Goal: Use online tool/utility: Utilize a website feature to perform a specific function

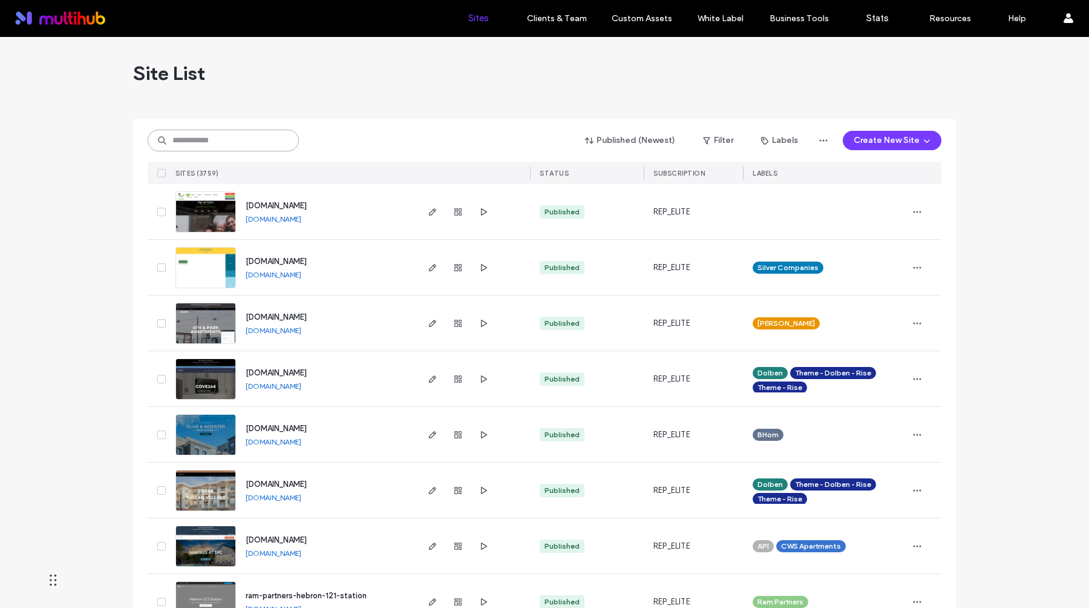
click at [241, 149] on input at bounding box center [223, 141] width 151 height 22
type input "***"
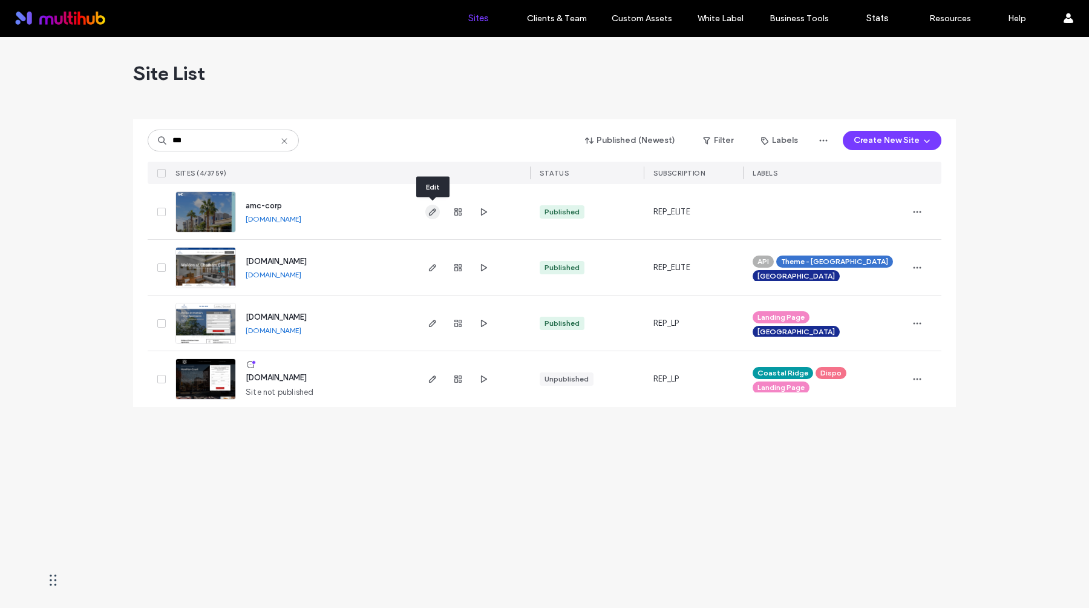
click at [434, 212] on icon "button" at bounding box center [433, 212] width 10 height 10
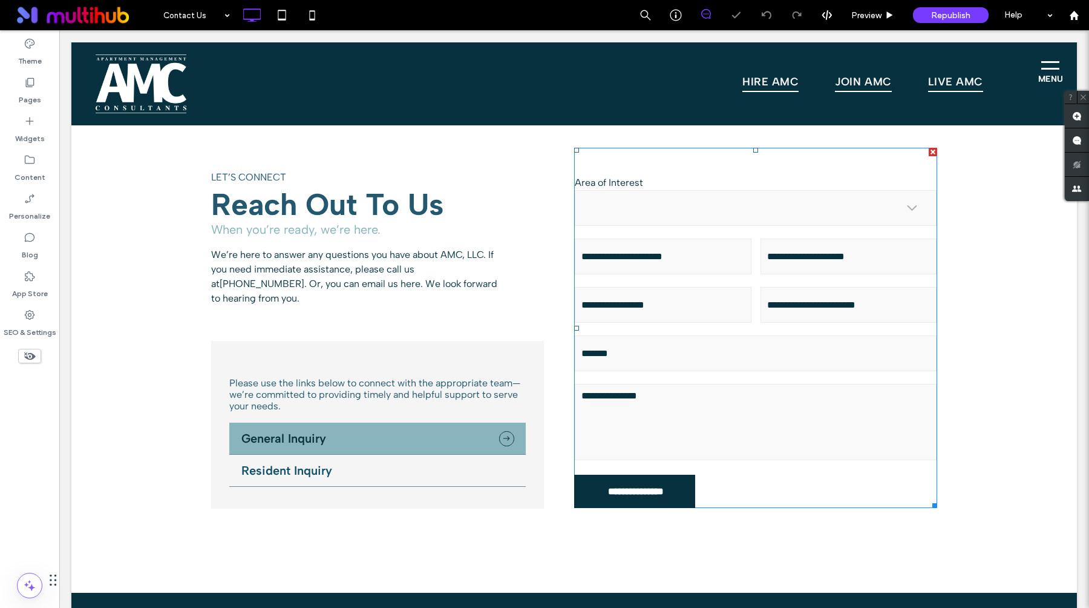
scroll to position [240, 0]
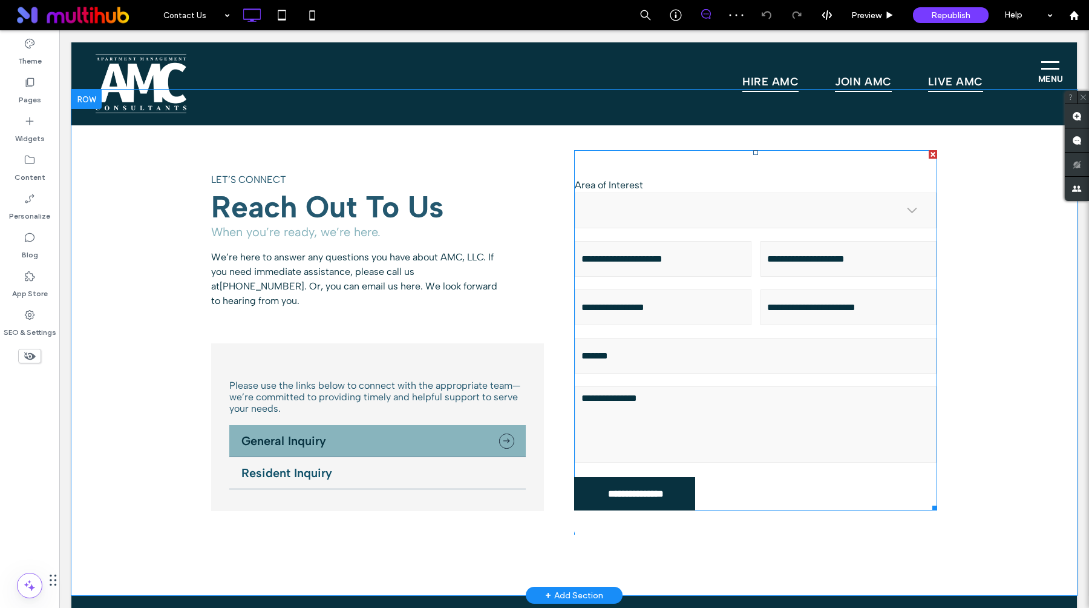
click at [770, 218] on select "**********" at bounding box center [756, 210] width 362 height 36
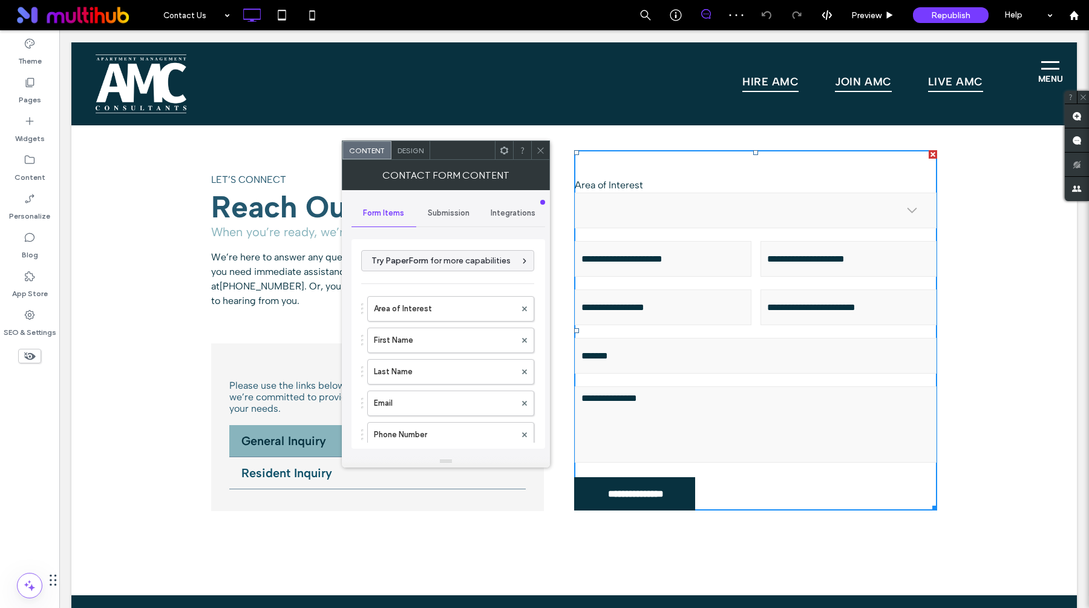
click at [517, 213] on span "Integrations" at bounding box center [513, 213] width 45 height 10
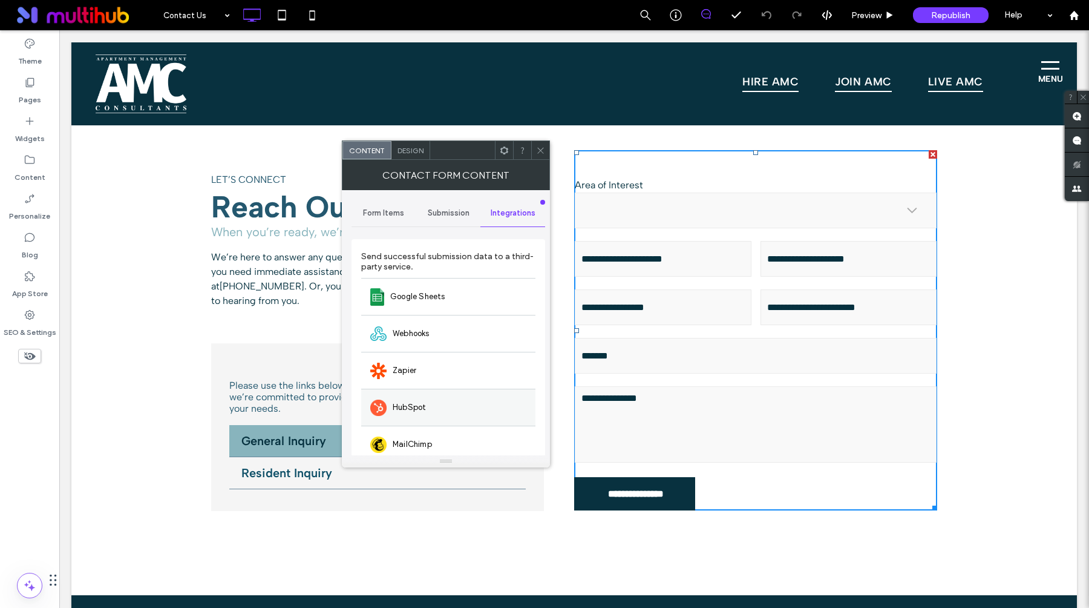
click at [408, 421] on div "HubSpot" at bounding box center [448, 407] width 174 height 37
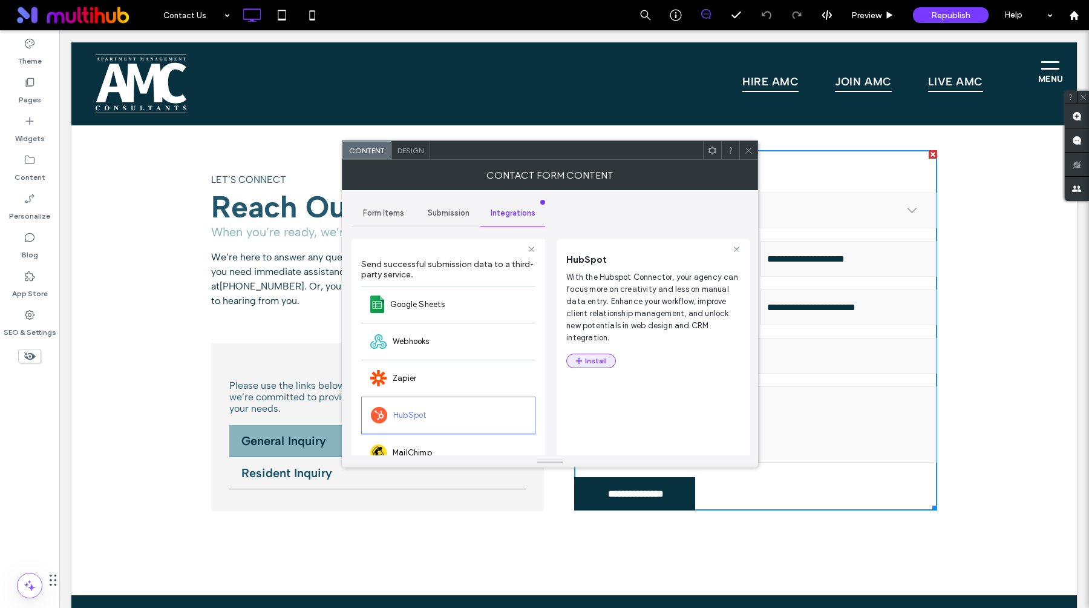
click at [591, 360] on button "Install" at bounding box center [591, 360] width 50 height 15
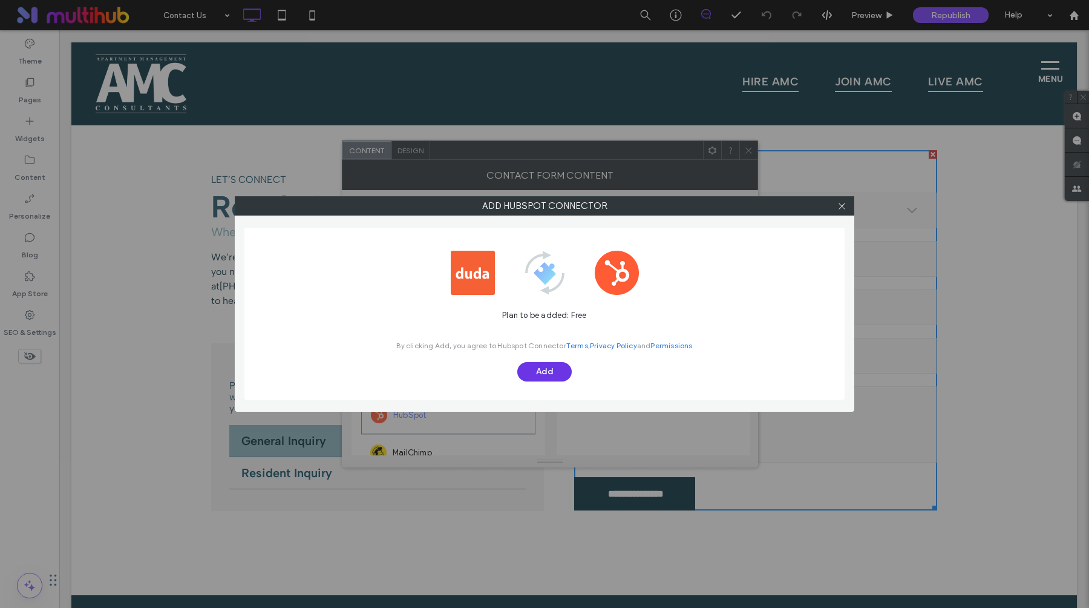
click at [546, 372] on button "Add" at bounding box center [544, 371] width 54 height 19
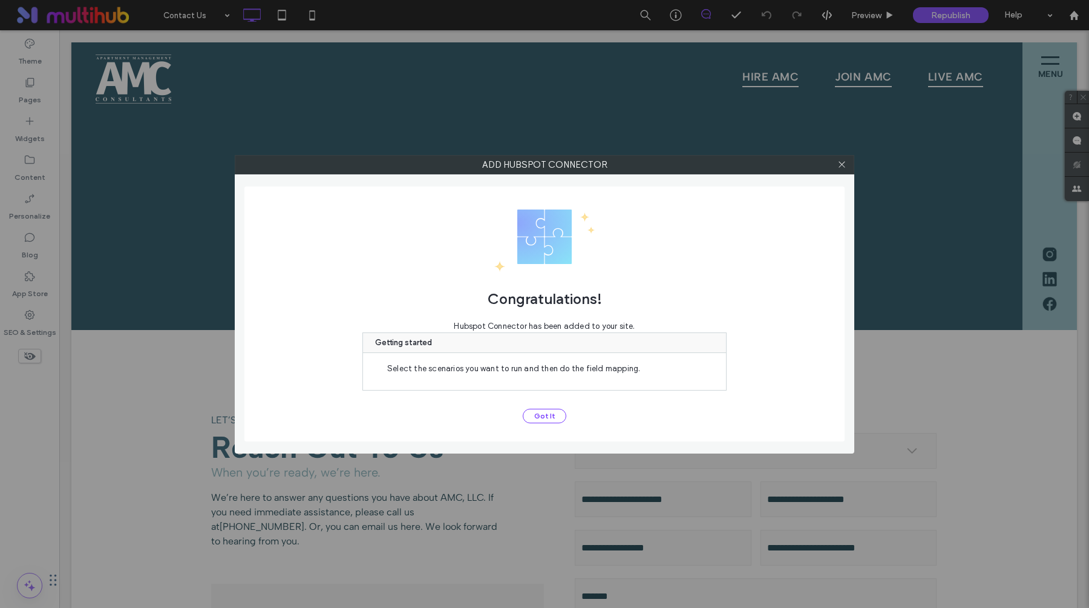
scroll to position [0, 0]
click at [547, 414] on button "Got It" at bounding box center [545, 415] width 44 height 15
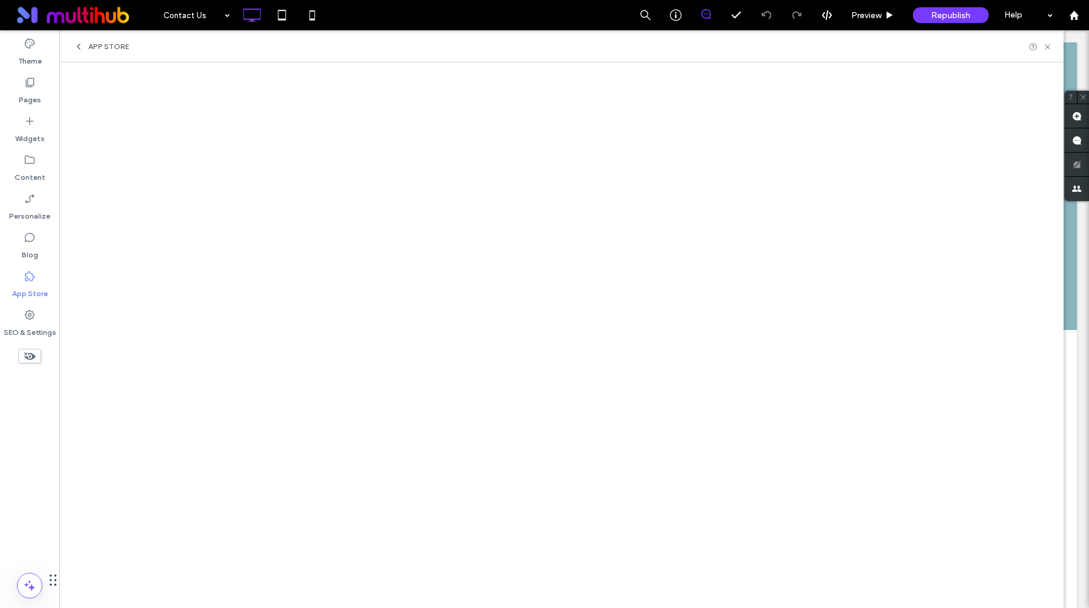
click at [84, 44] on div "App Store" at bounding box center [101, 47] width 55 height 10
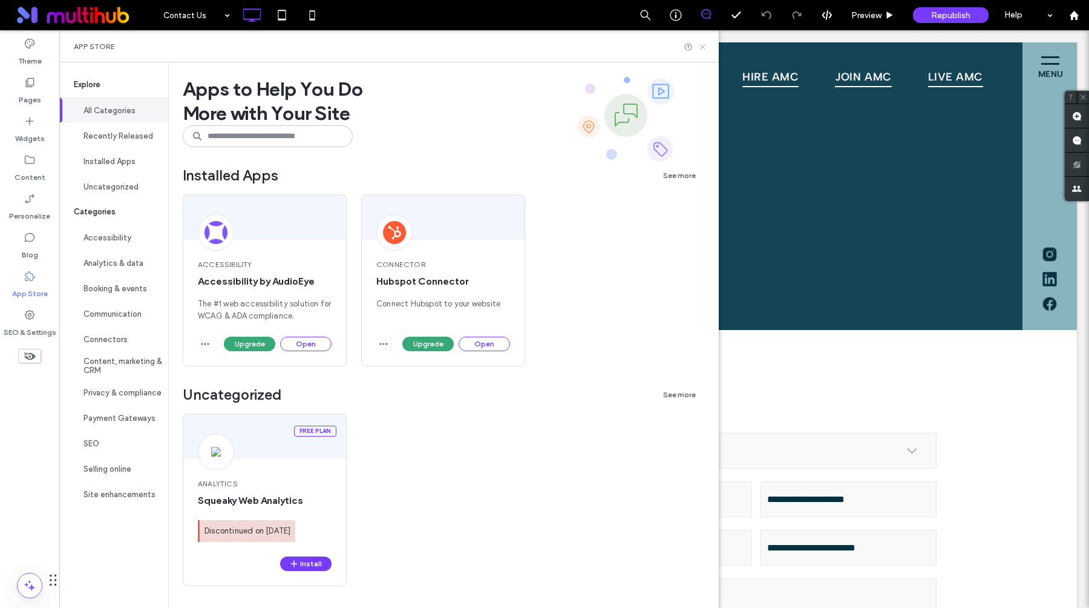
click at [704, 47] on icon at bounding box center [702, 46] width 9 height 9
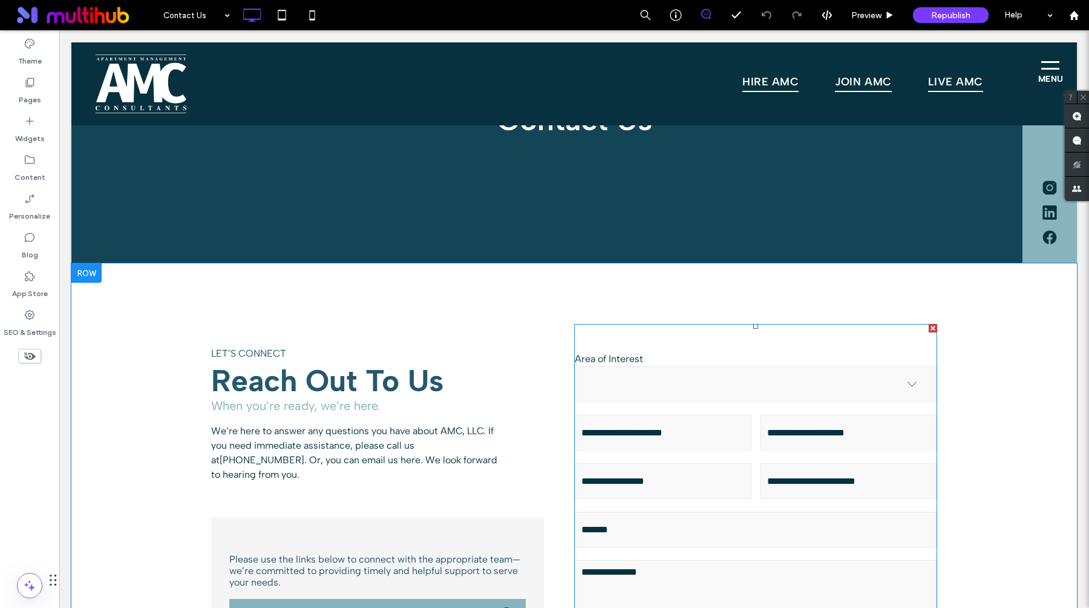
scroll to position [99, 0]
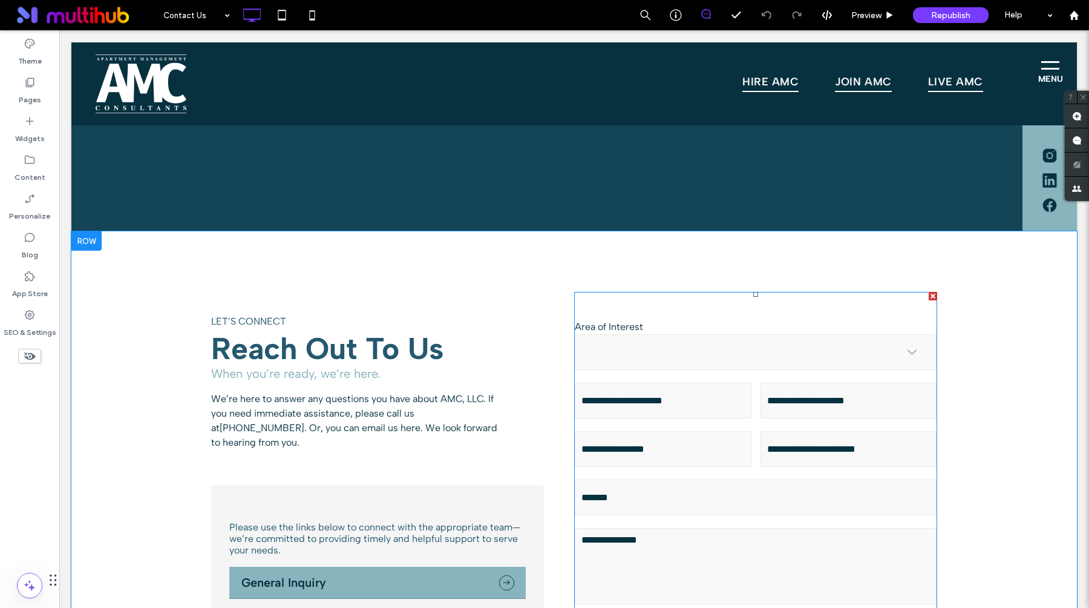
click at [753, 444] on div "Email" at bounding box center [664, 449] width 186 height 48
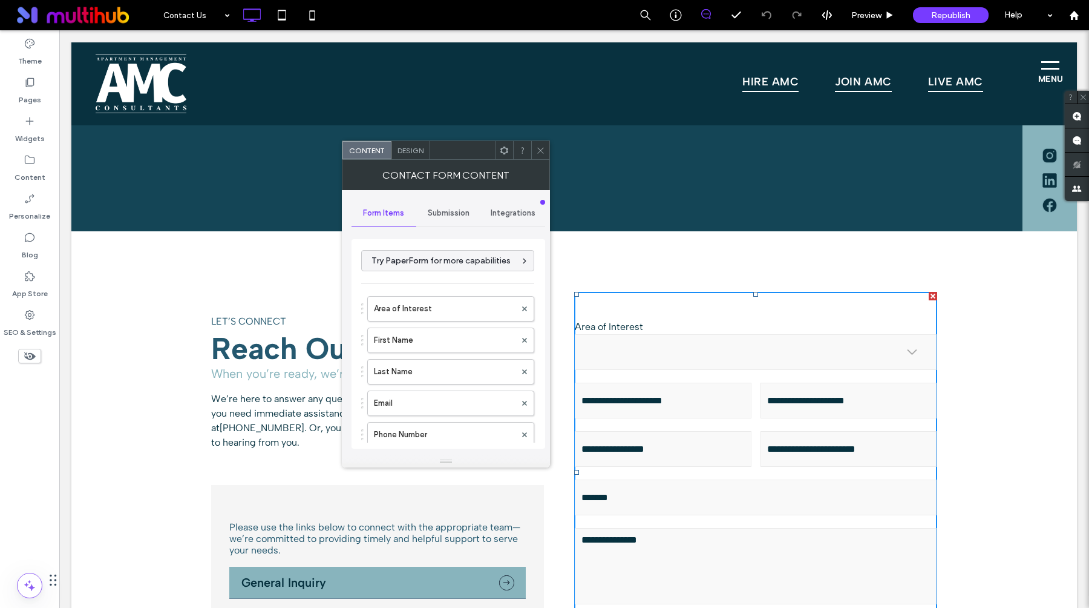
click at [511, 217] on span "Integrations" at bounding box center [513, 213] width 45 height 10
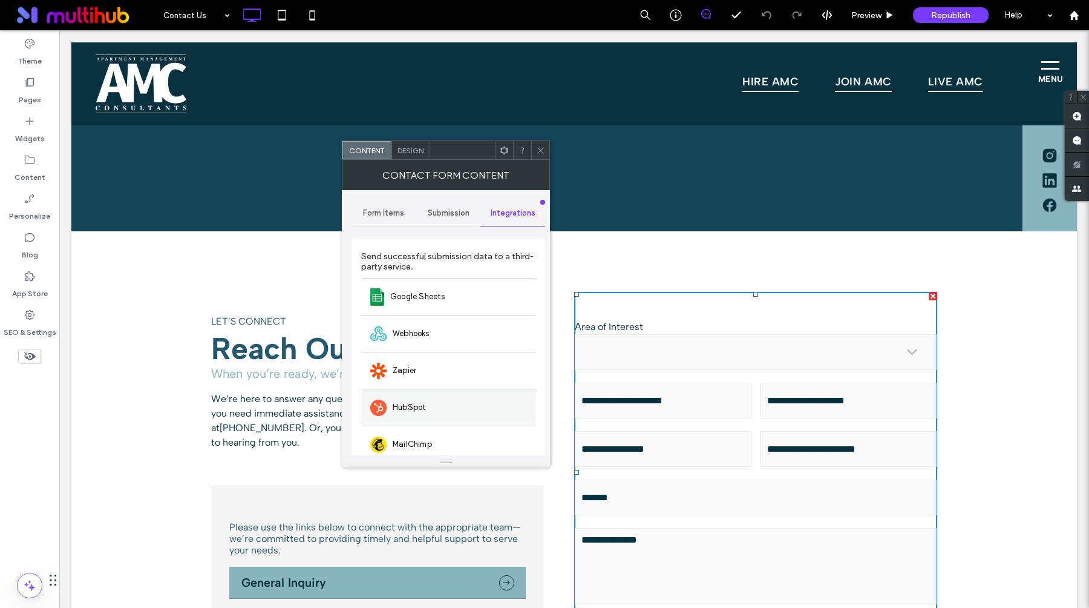
click at [408, 405] on span "HubSpot" at bounding box center [409, 407] width 33 height 12
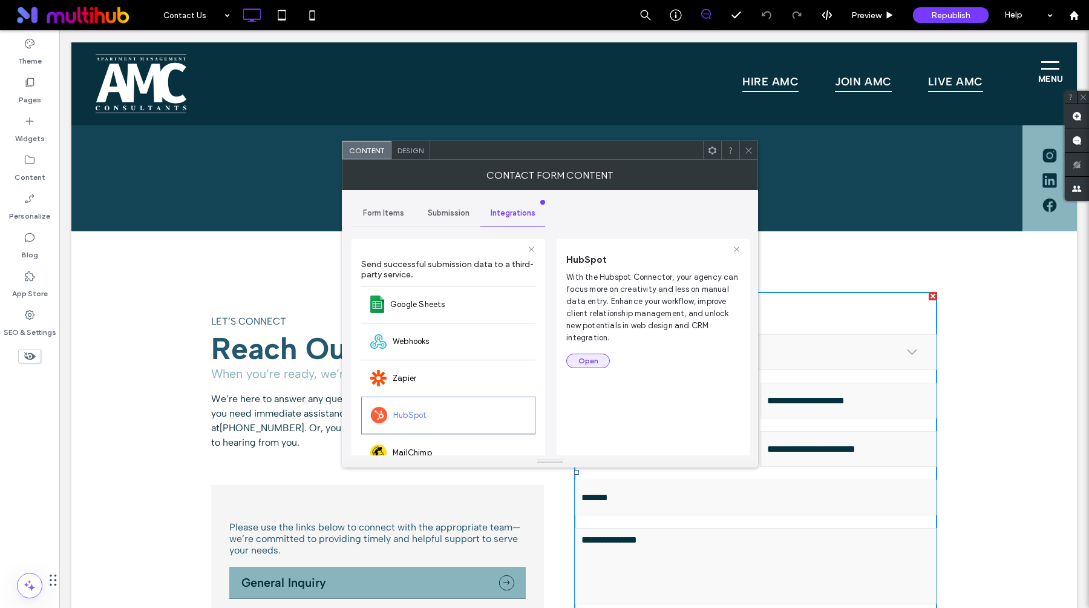
click at [578, 358] on button "Open" at bounding box center [588, 360] width 44 height 15
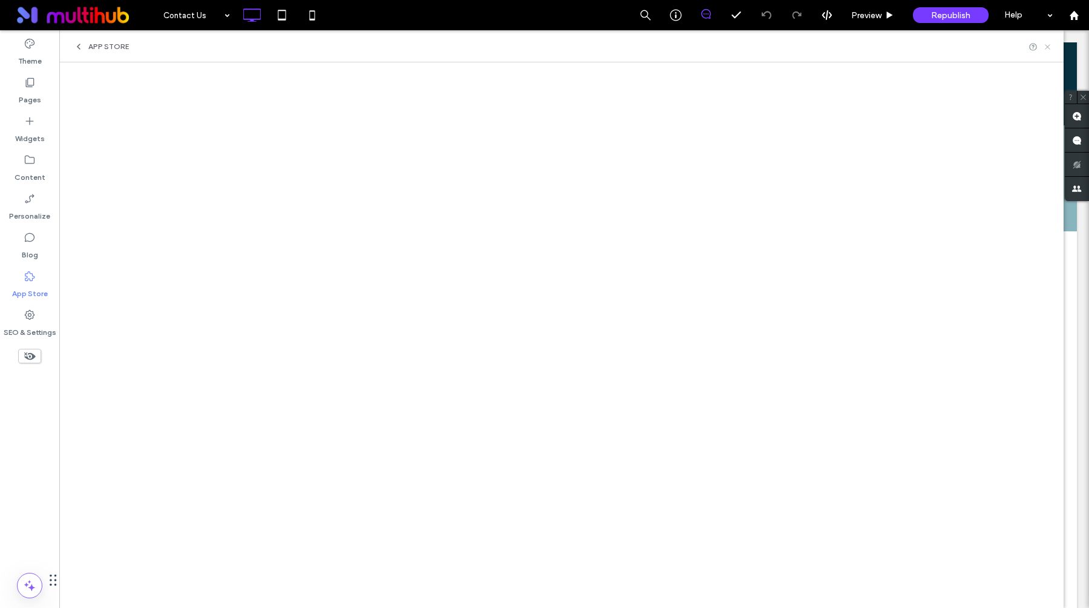
click at [1048, 49] on icon at bounding box center [1047, 46] width 9 height 9
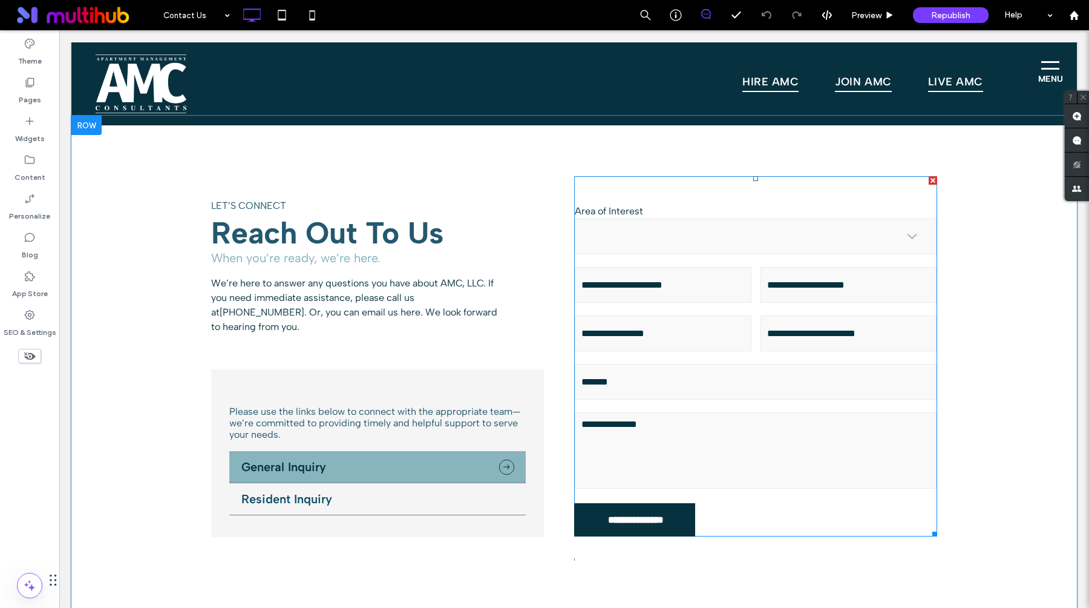
scroll to position [222, 0]
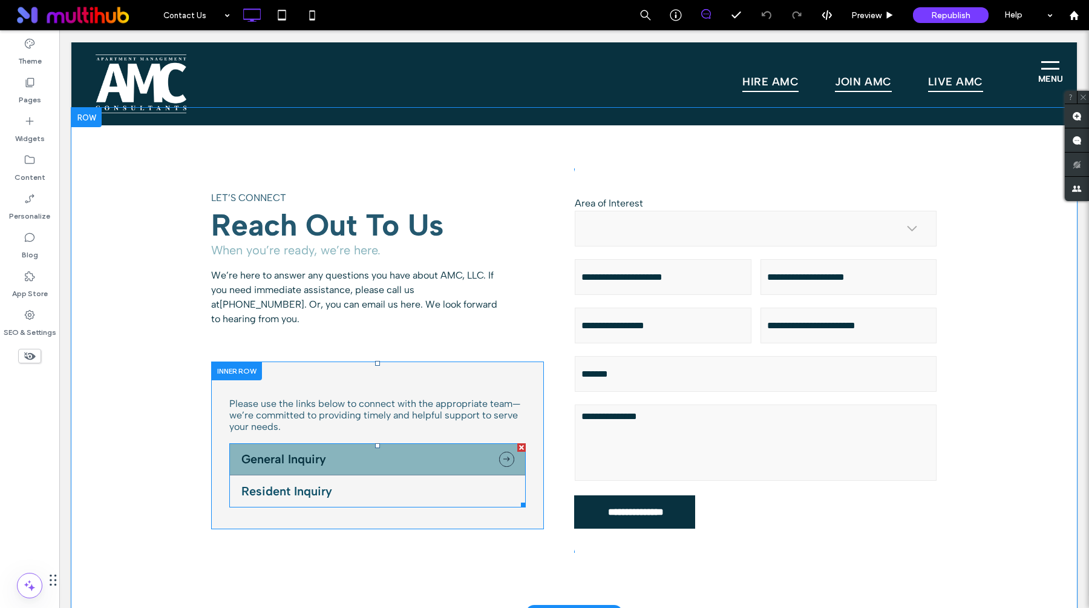
click at [340, 484] on span at bounding box center [377, 475] width 297 height 64
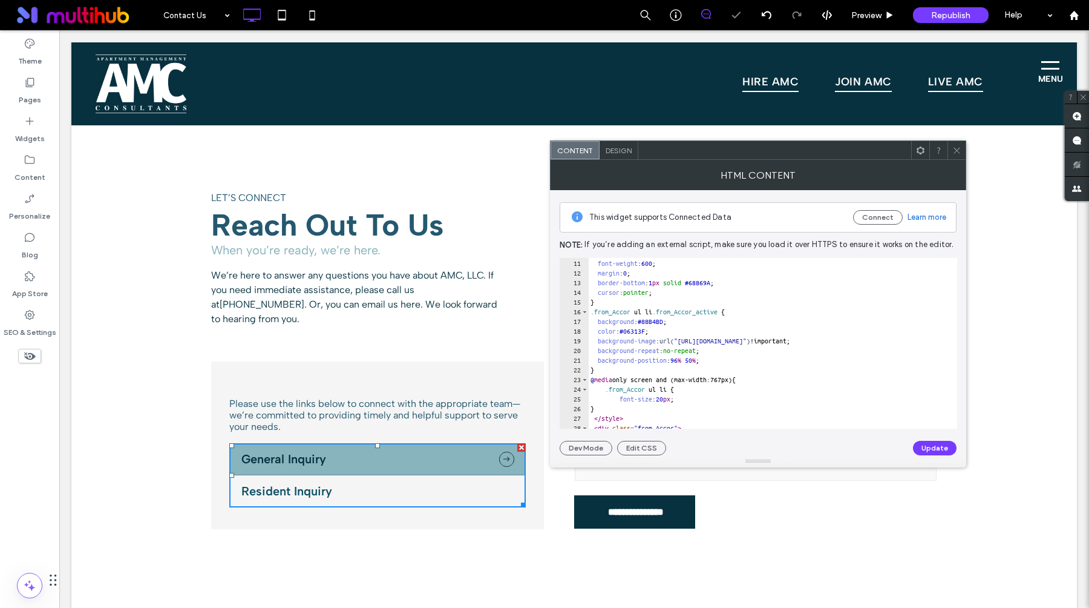
scroll to position [246, 0]
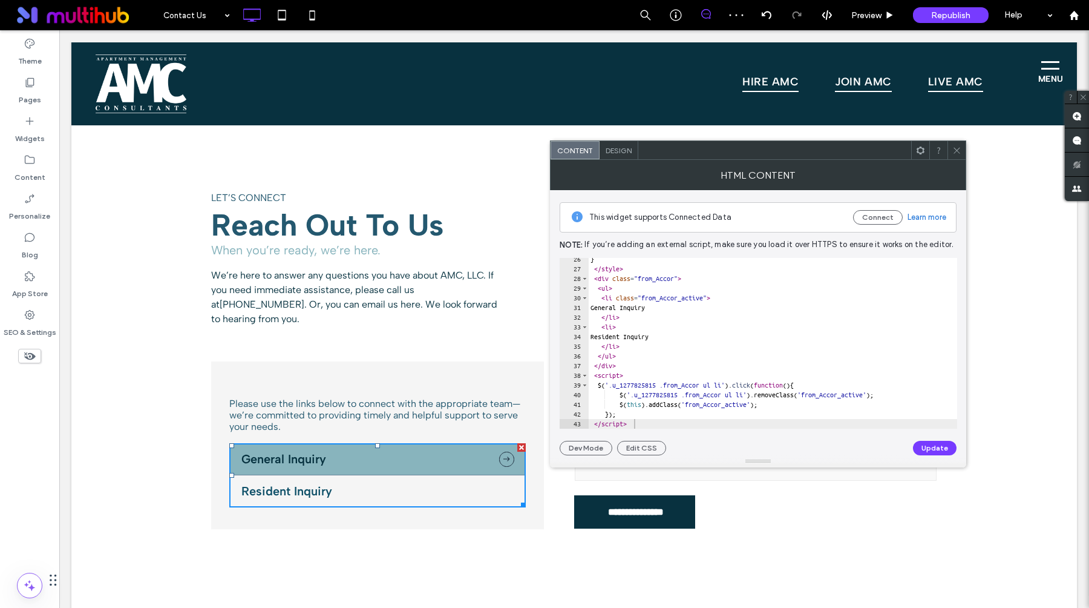
click at [958, 151] on use at bounding box center [957, 150] width 6 height 6
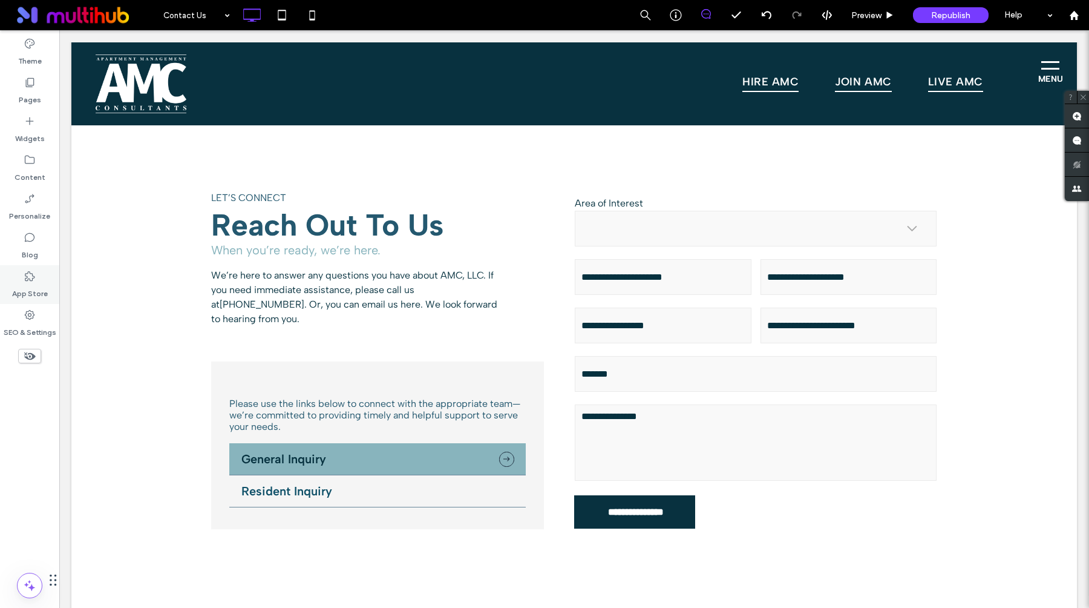
click at [22, 278] on div "App Store" at bounding box center [29, 284] width 59 height 39
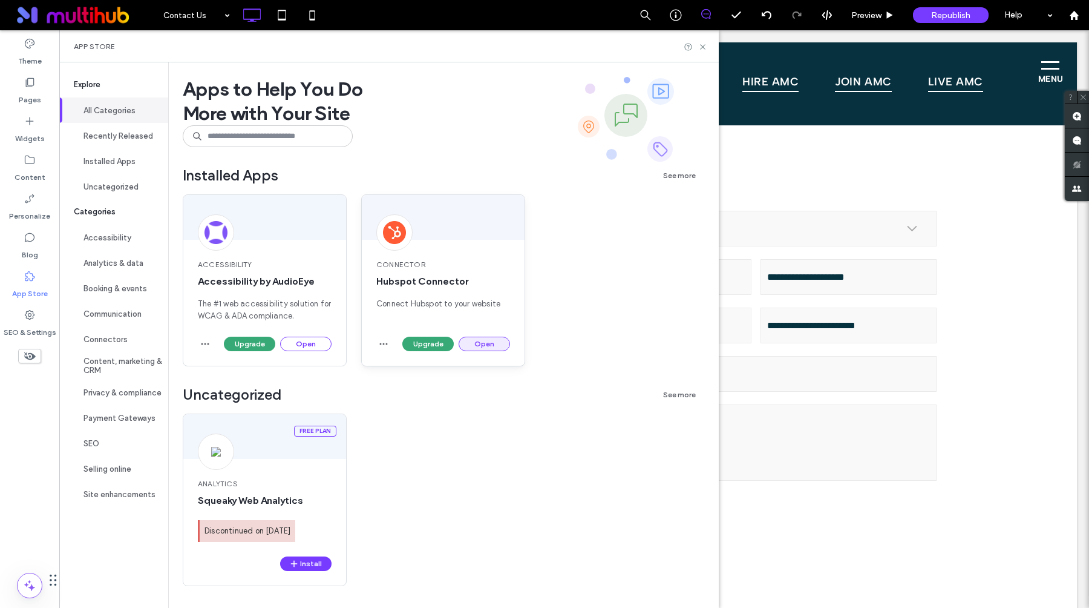
click at [476, 343] on button "Open" at bounding box center [484, 343] width 51 height 15
